Goal: Transaction & Acquisition: Purchase product/service

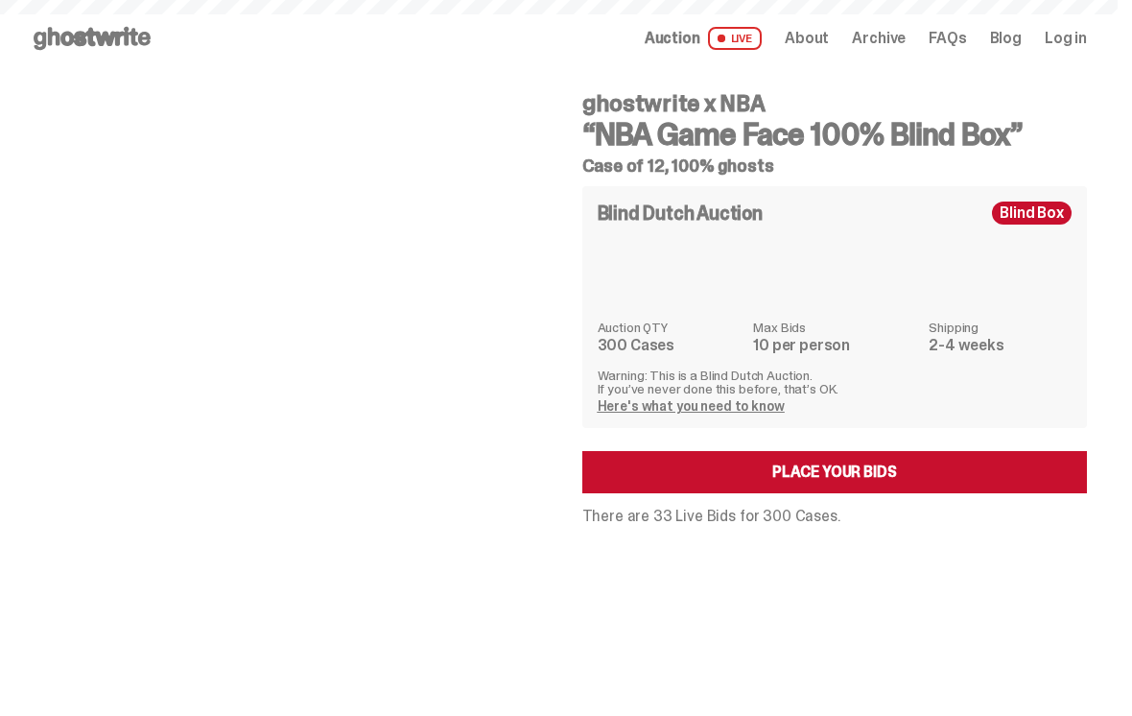
scroll to position [71, 0]
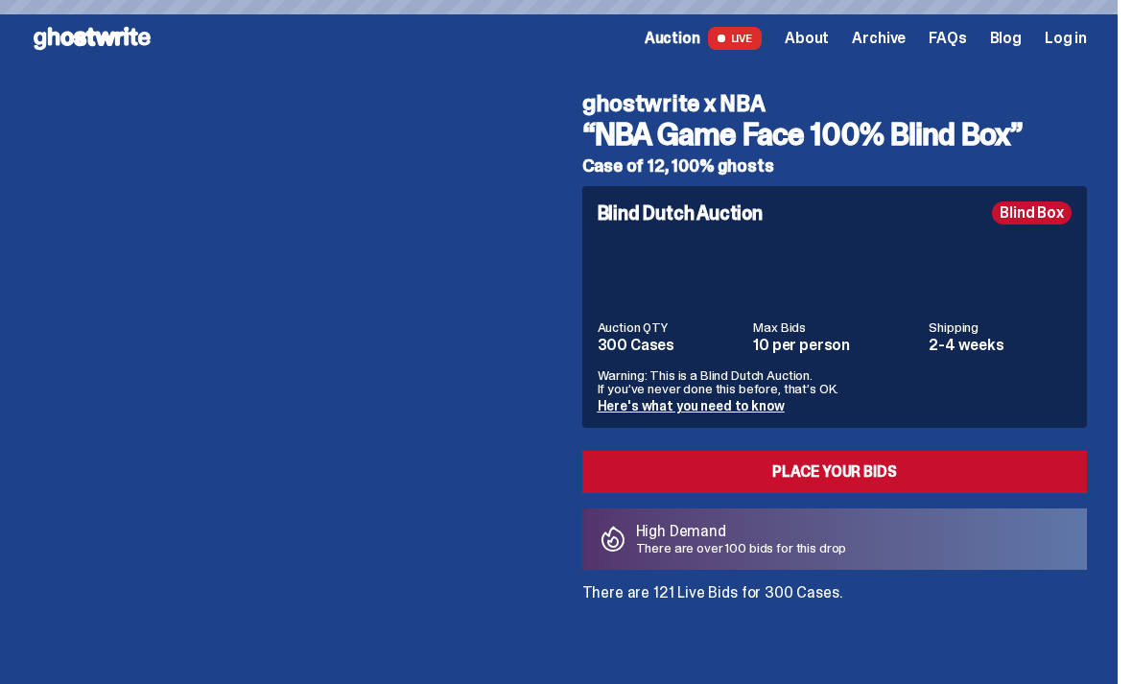
scroll to position [103, 0]
